Goal: Task Accomplishment & Management: Manage account settings

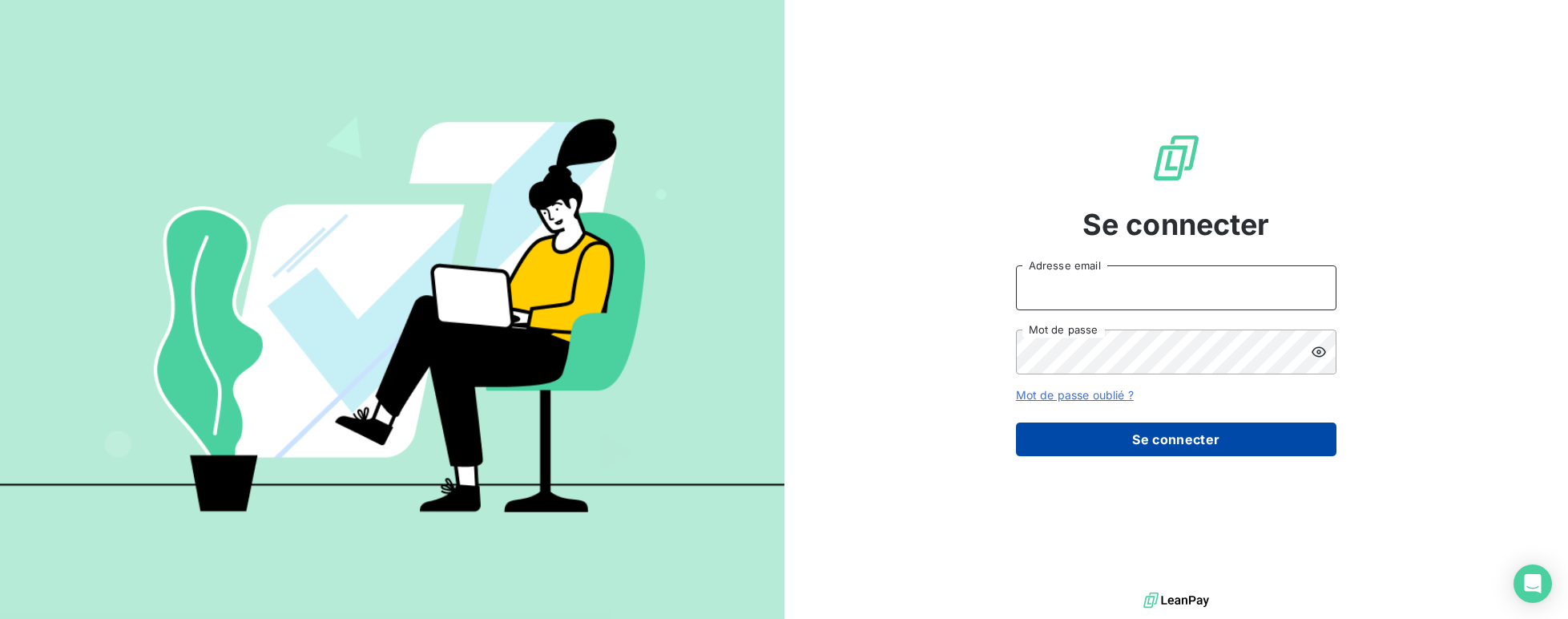
type input "[EMAIL_ADDRESS][DOMAIN_NAME]"
click at [1202, 445] on button "Se connecter" at bounding box center [1177, 440] width 321 height 34
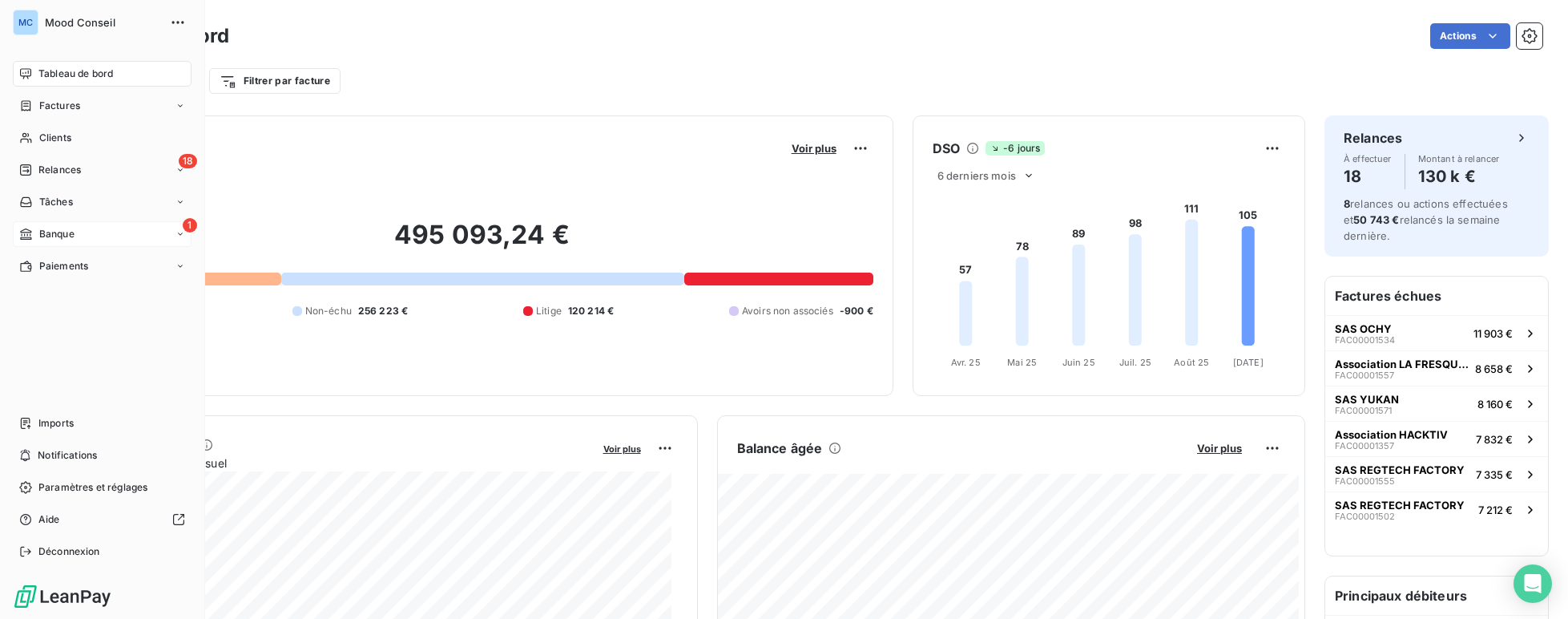
click at [83, 240] on div "1 Banque" at bounding box center [101, 233] width 179 height 26
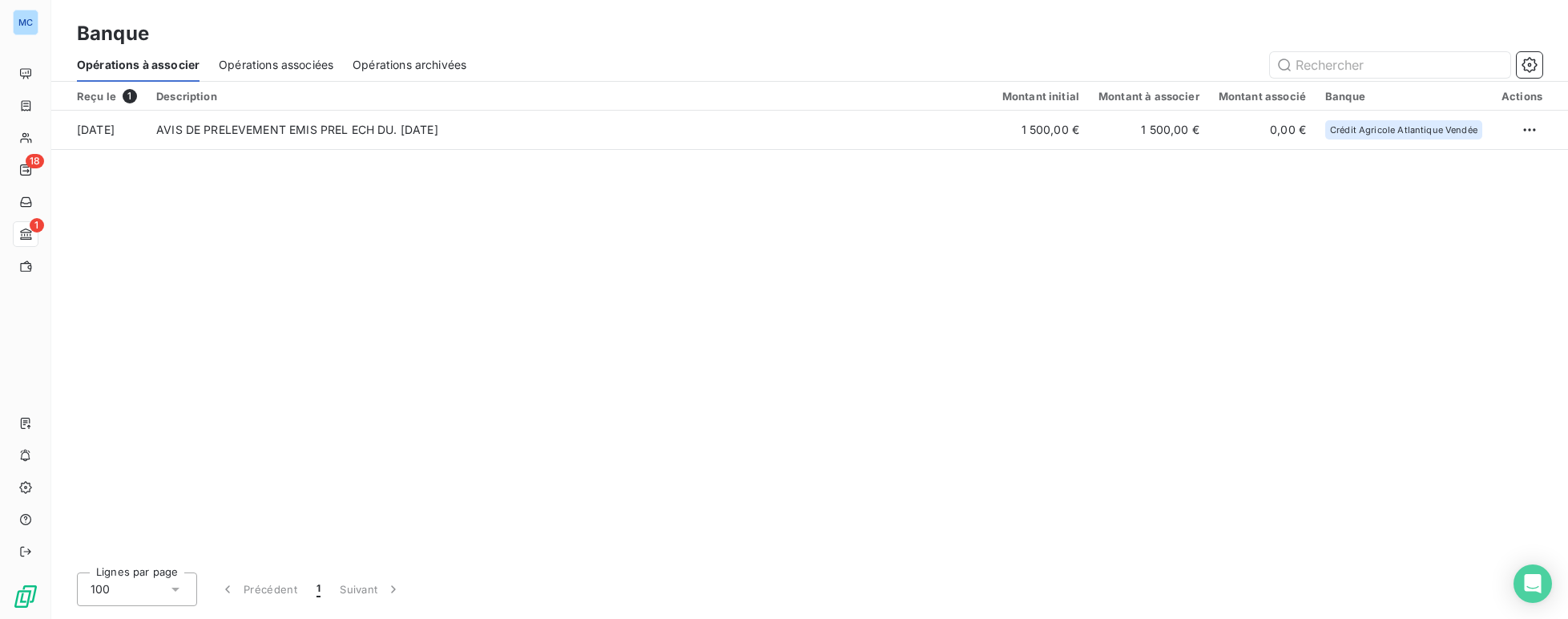
click at [244, 60] on span "Opérations associées" at bounding box center [276, 65] width 115 height 16
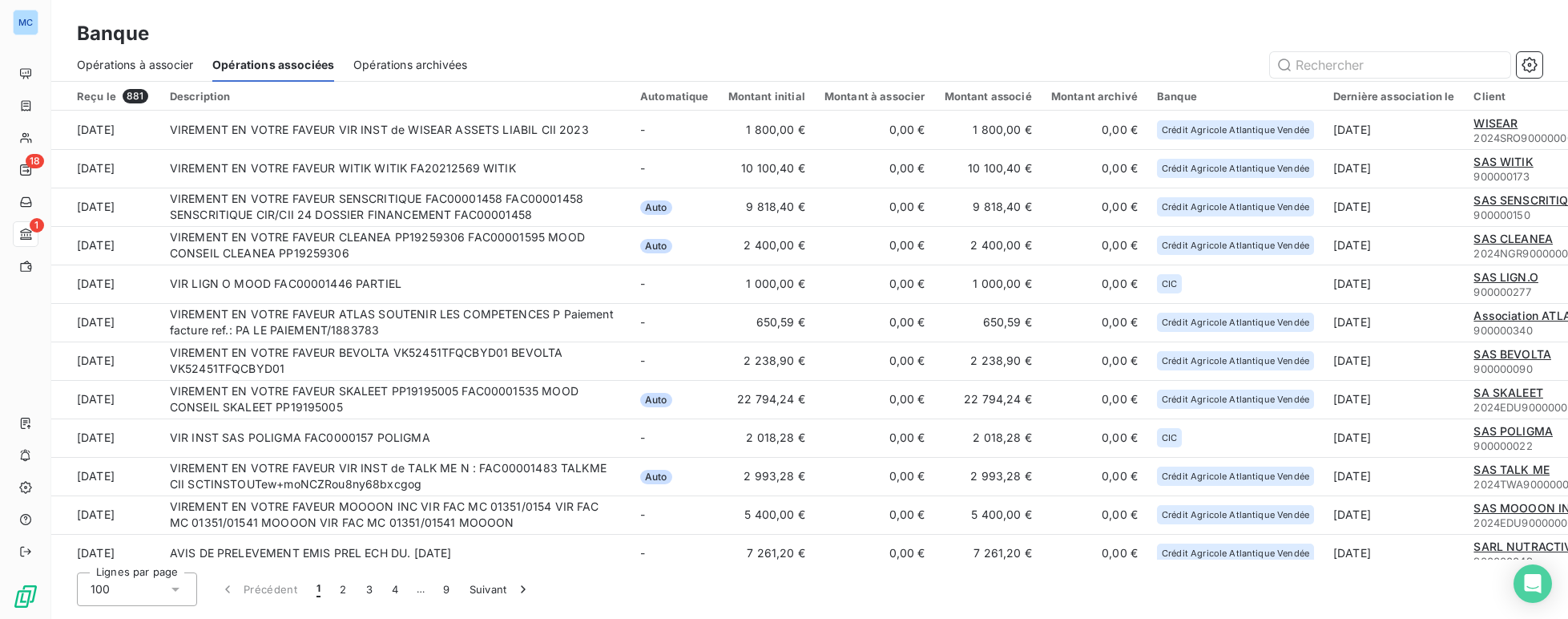
click at [132, 64] on span "Opérations à associer" at bounding box center [135, 65] width 116 height 16
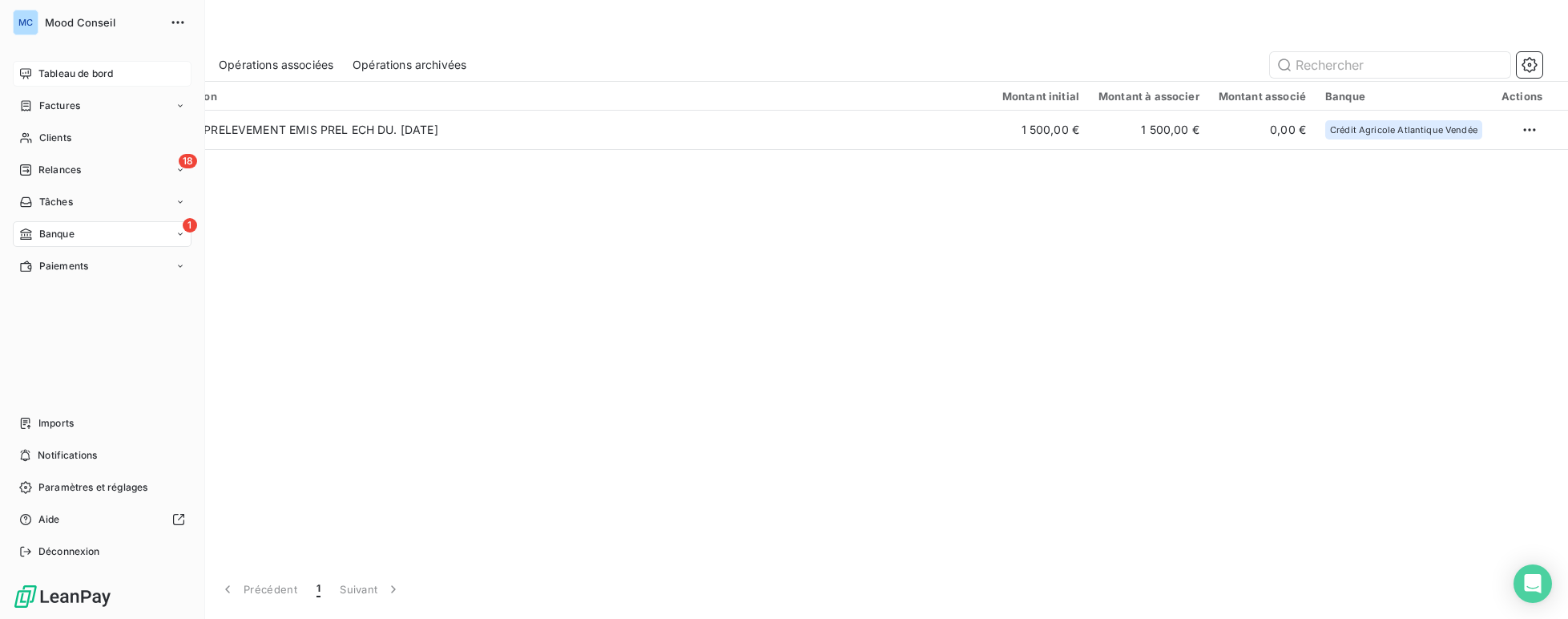
click at [35, 76] on div "Tableau de bord" at bounding box center [101, 73] width 179 height 26
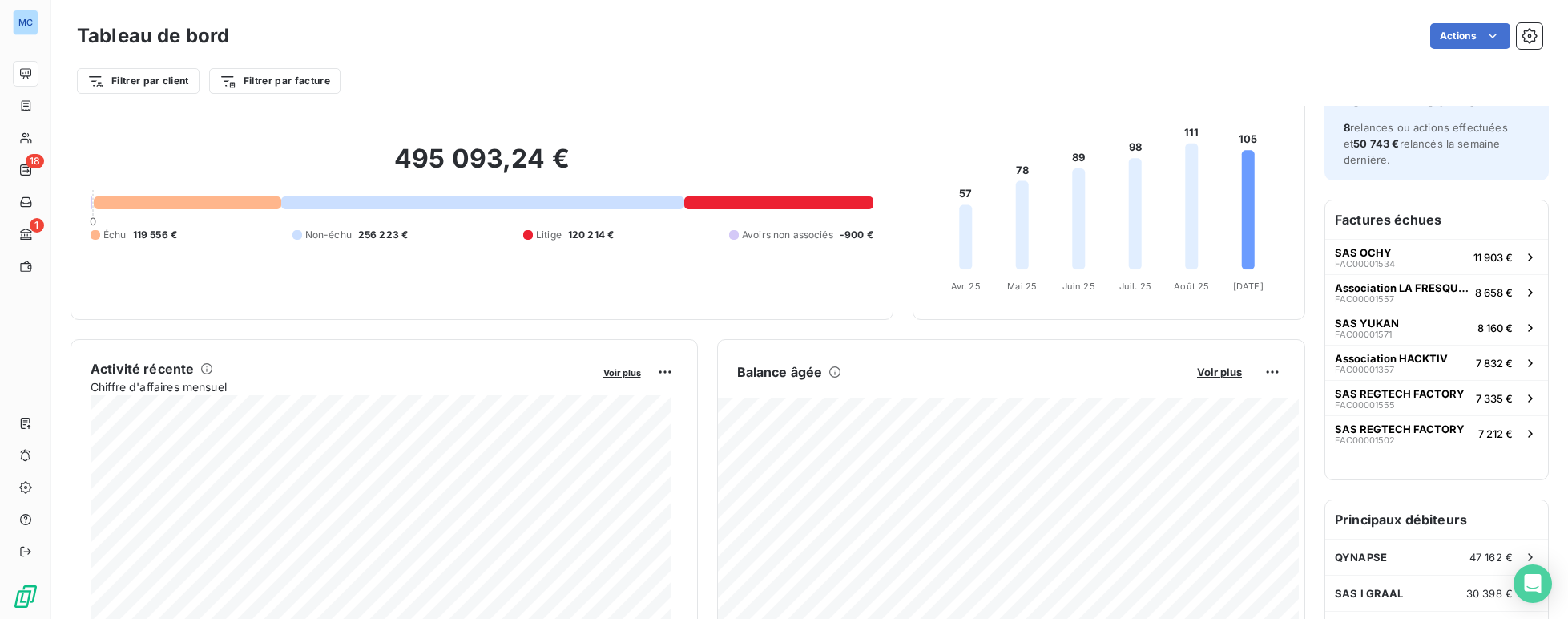
scroll to position [268, 0]
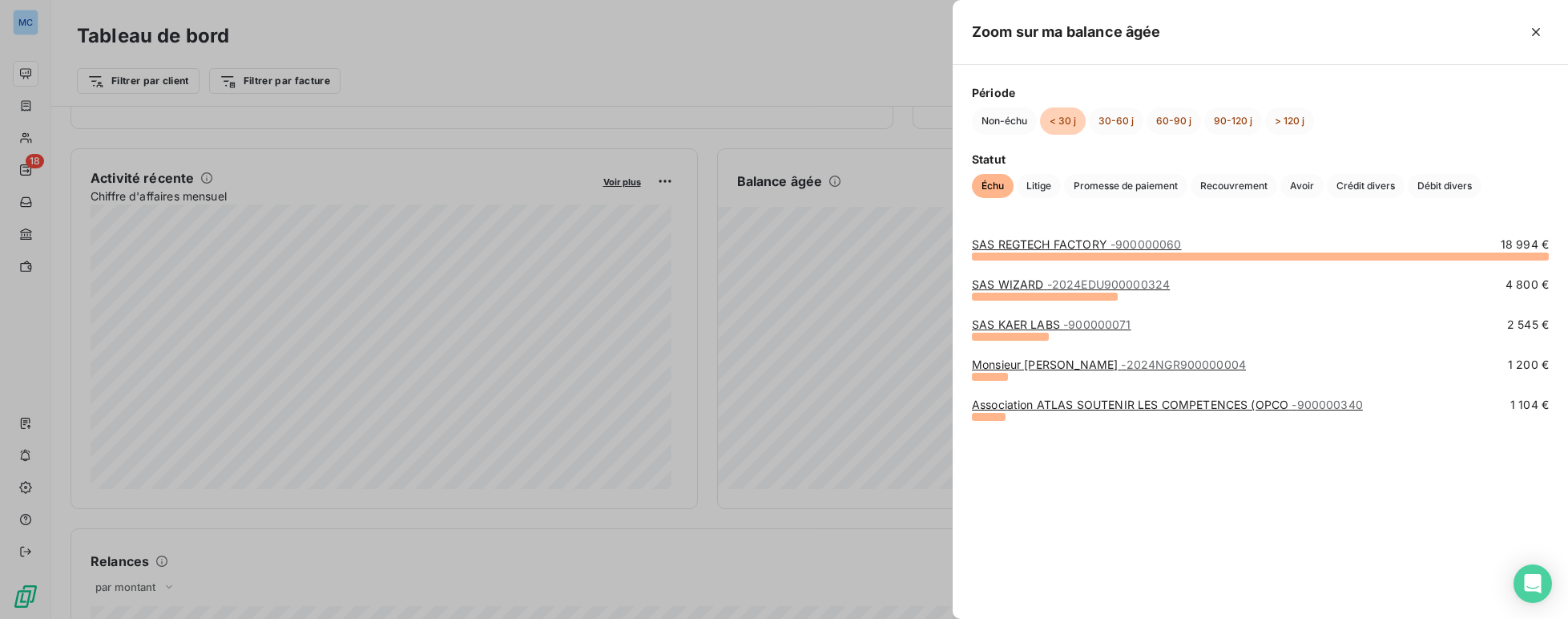
click at [761, 32] on div at bounding box center [784, 309] width 1568 height 619
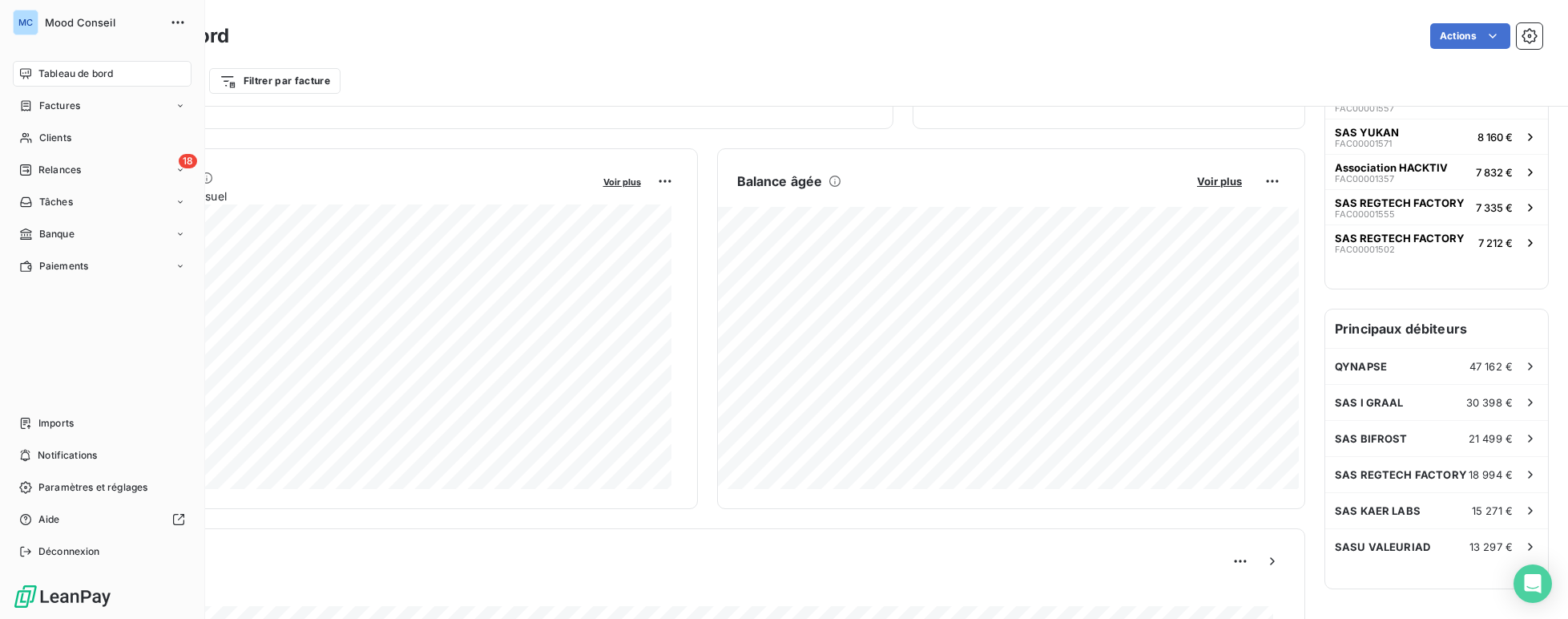
click at [42, 77] on span "Tableau de bord" at bounding box center [76, 73] width 75 height 14
